Goal: Task Accomplishment & Management: Manage account settings

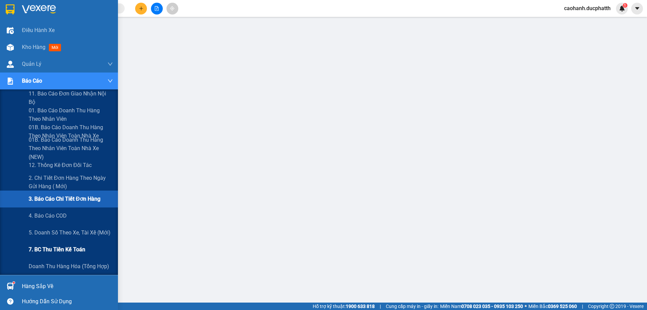
click at [67, 247] on span "7. BC thu tiền kế toán" at bounding box center [57, 249] width 57 height 8
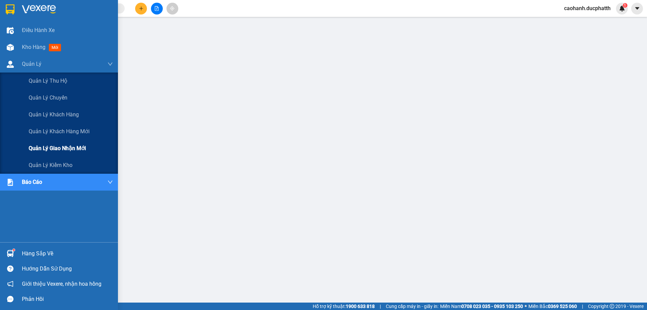
click at [79, 145] on span "Quản lý giao nhận mới" at bounding box center [57, 148] width 57 height 8
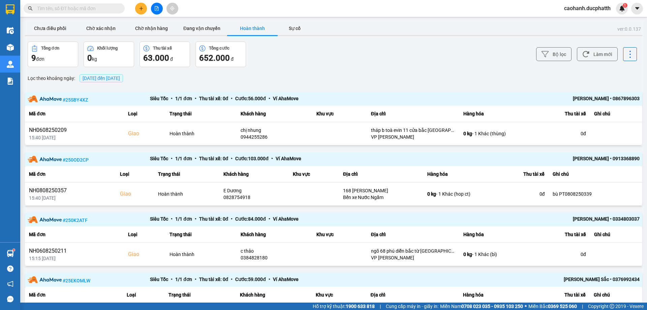
click at [96, 77] on span "[DATE] đến [DATE]" at bounding box center [101, 77] width 37 height 5
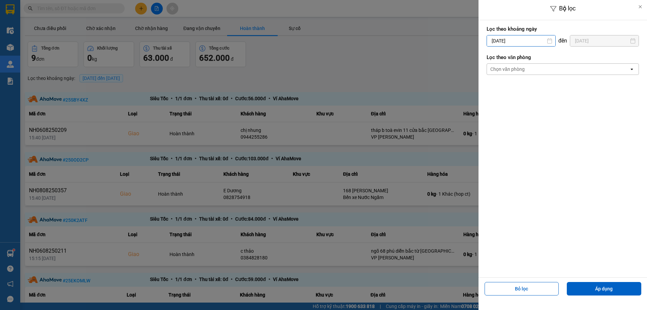
click at [515, 39] on input "[DATE]" at bounding box center [521, 40] width 68 height 11
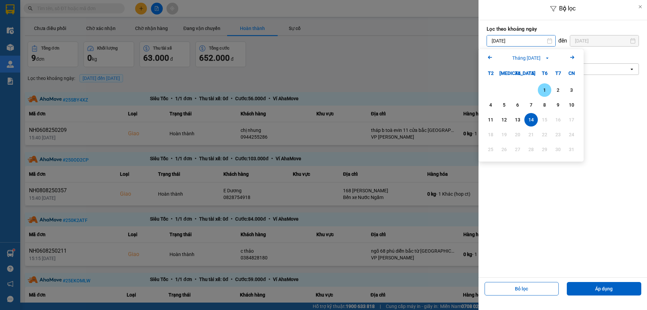
click at [548, 90] on div "1" at bounding box center [544, 90] width 9 height 8
type input "[DATE]"
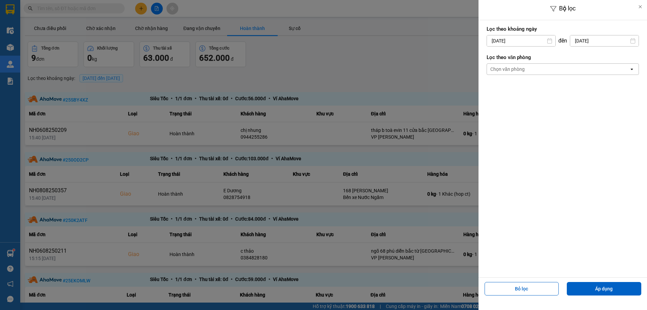
click at [589, 40] on input "[DATE]" at bounding box center [604, 40] width 68 height 11
click at [581, 121] on div "13" at bounding box center [580, 120] width 9 height 8
type input "[DATE]"
click at [597, 288] on button "Áp dụng" at bounding box center [604, 288] width 74 height 13
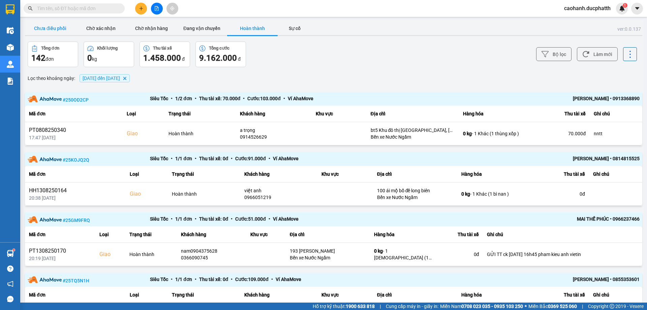
click at [58, 29] on button "Chưa điều phối" at bounding box center [50, 28] width 51 height 13
